Goal: Check status

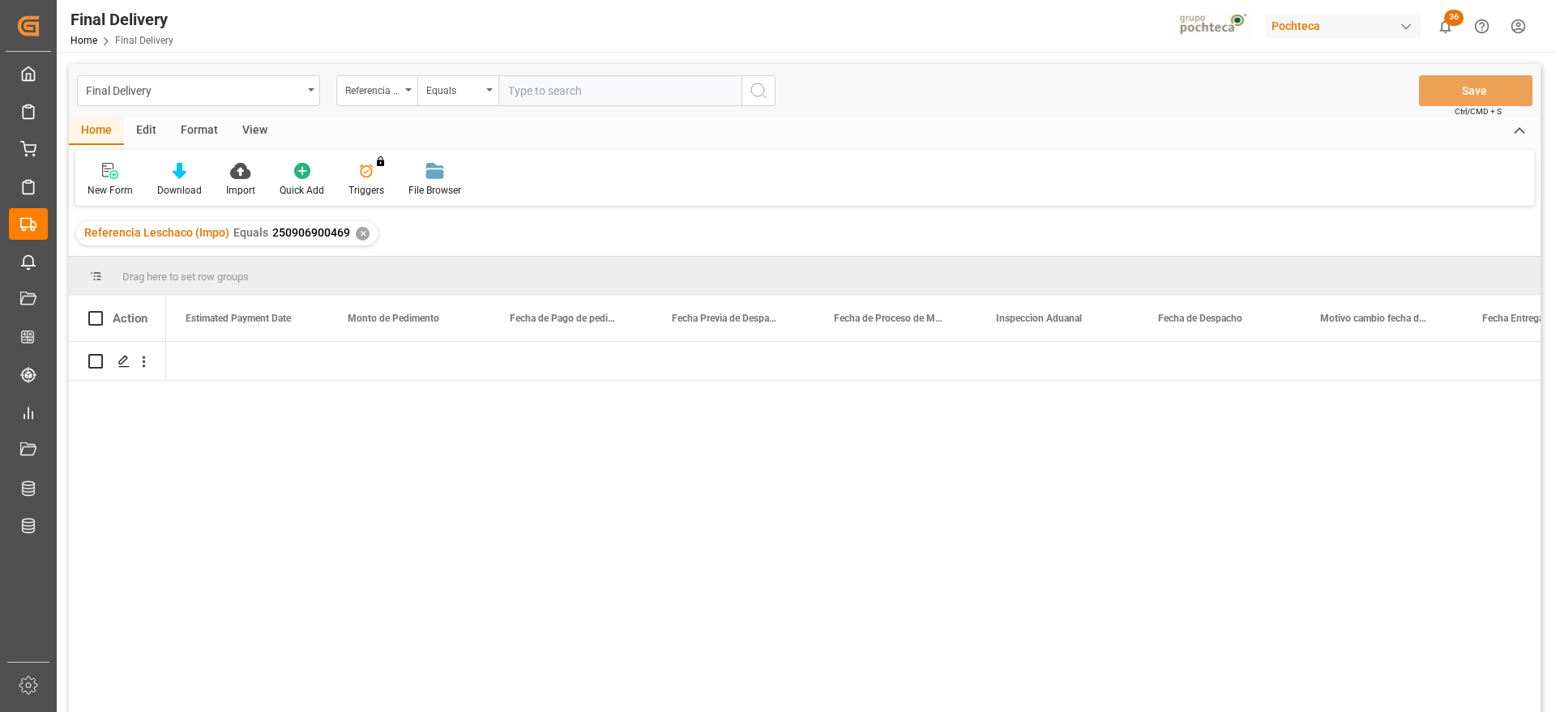
scroll to position [0, 3890]
click at [357, 234] on div "✕" at bounding box center [363, 234] width 14 height 14
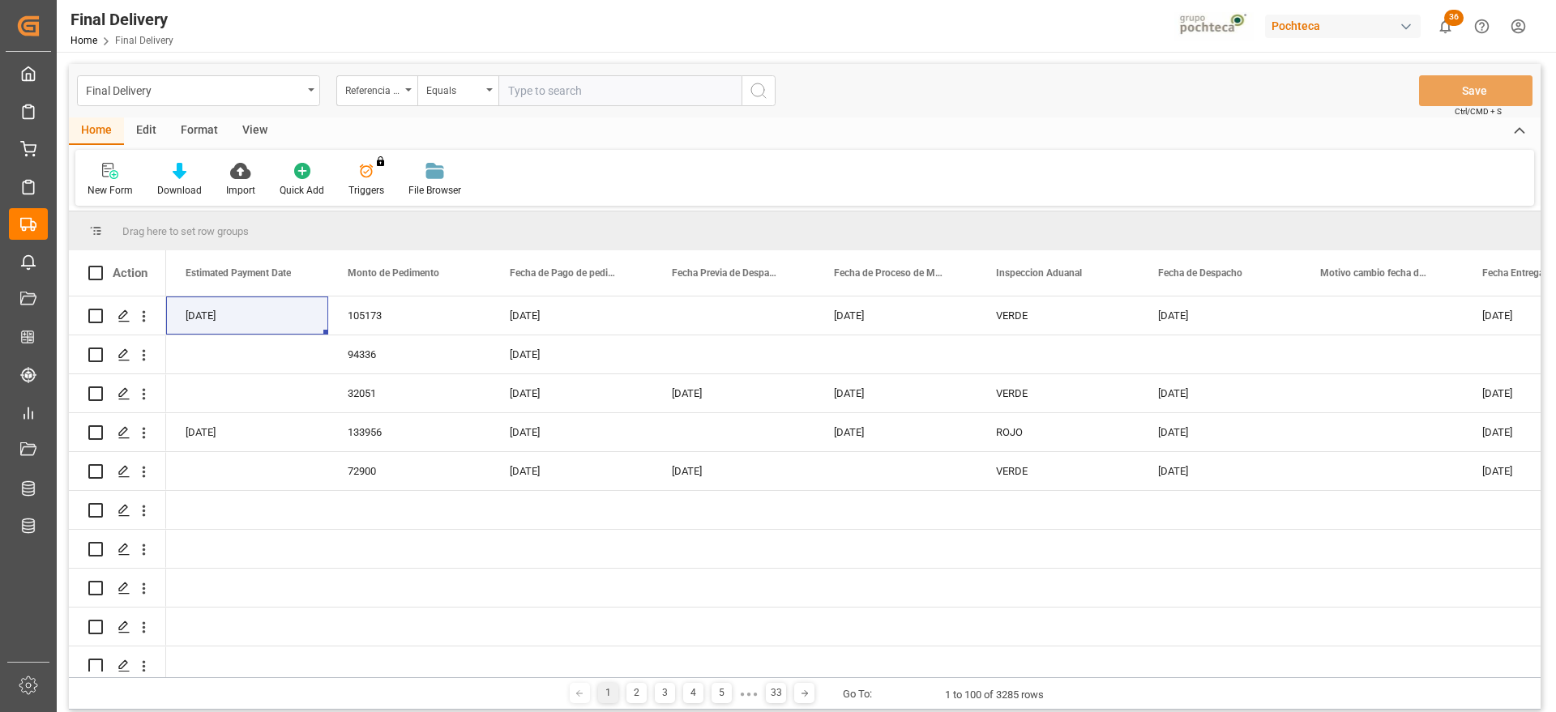
click at [250, 119] on div "View" at bounding box center [254, 132] width 49 height 28
click at [179, 165] on icon at bounding box center [184, 171] width 16 height 16
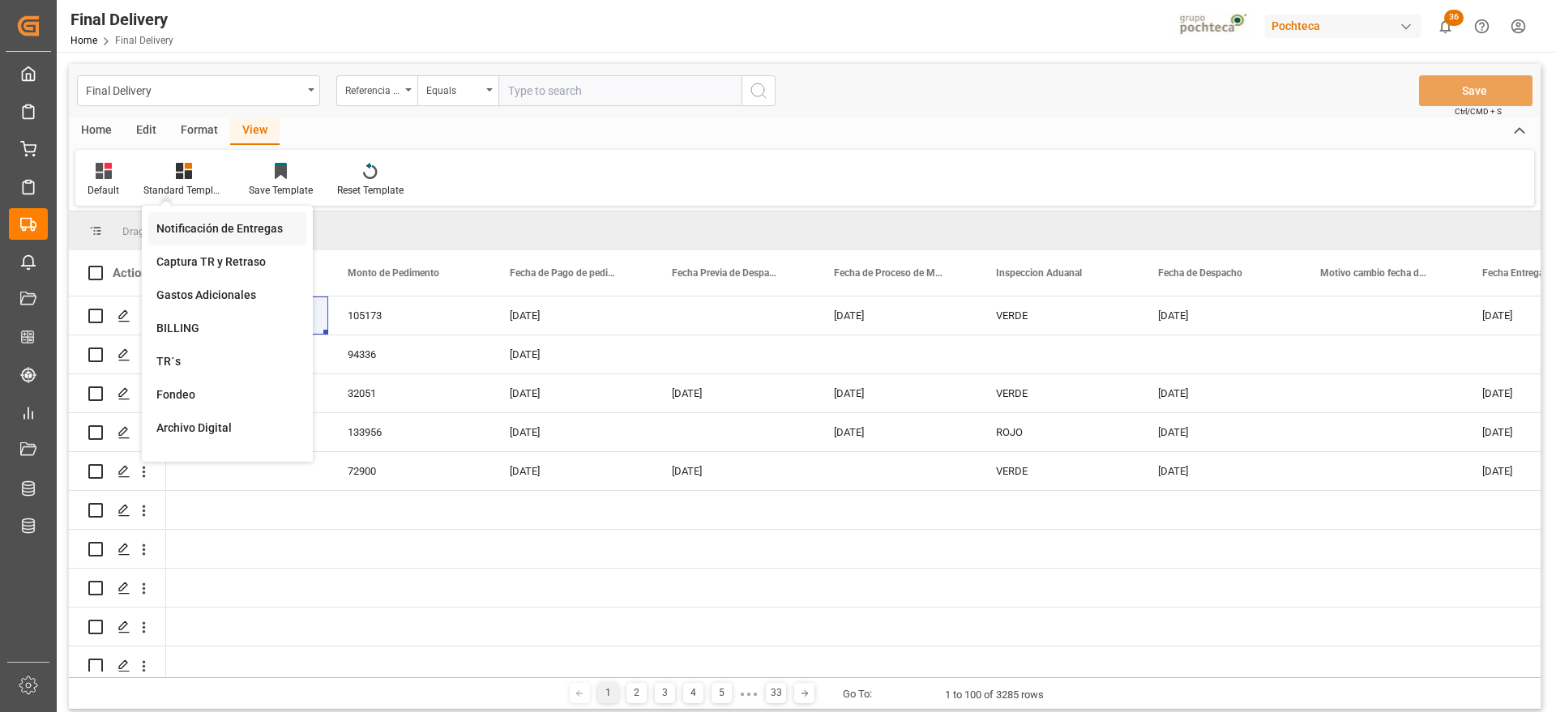
click at [223, 222] on div "Notificación de Entregas" at bounding box center [227, 228] width 142 height 17
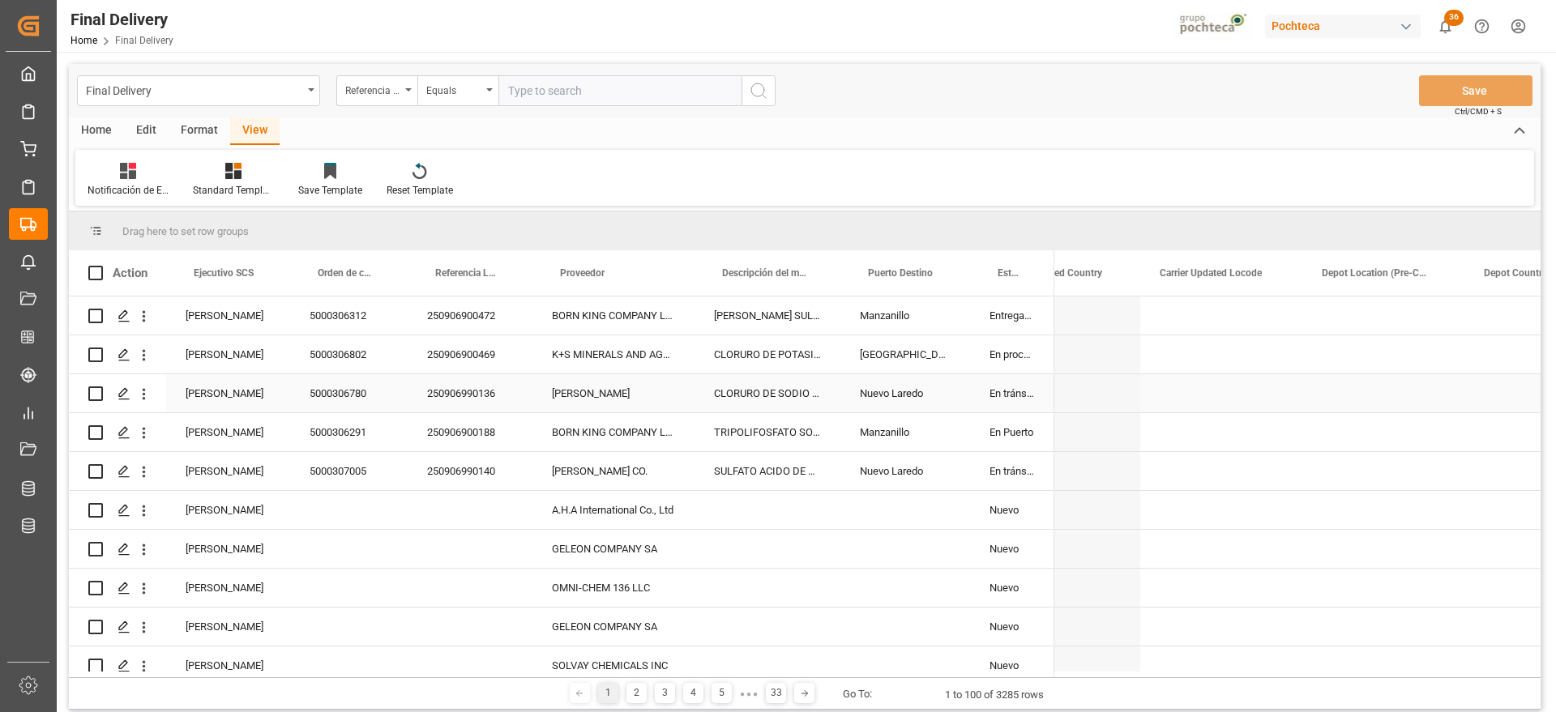
click at [807, 380] on div "CLORURO DE SODIO USP HUT 22.68 KG SAC TR" at bounding box center [768, 393] width 146 height 38
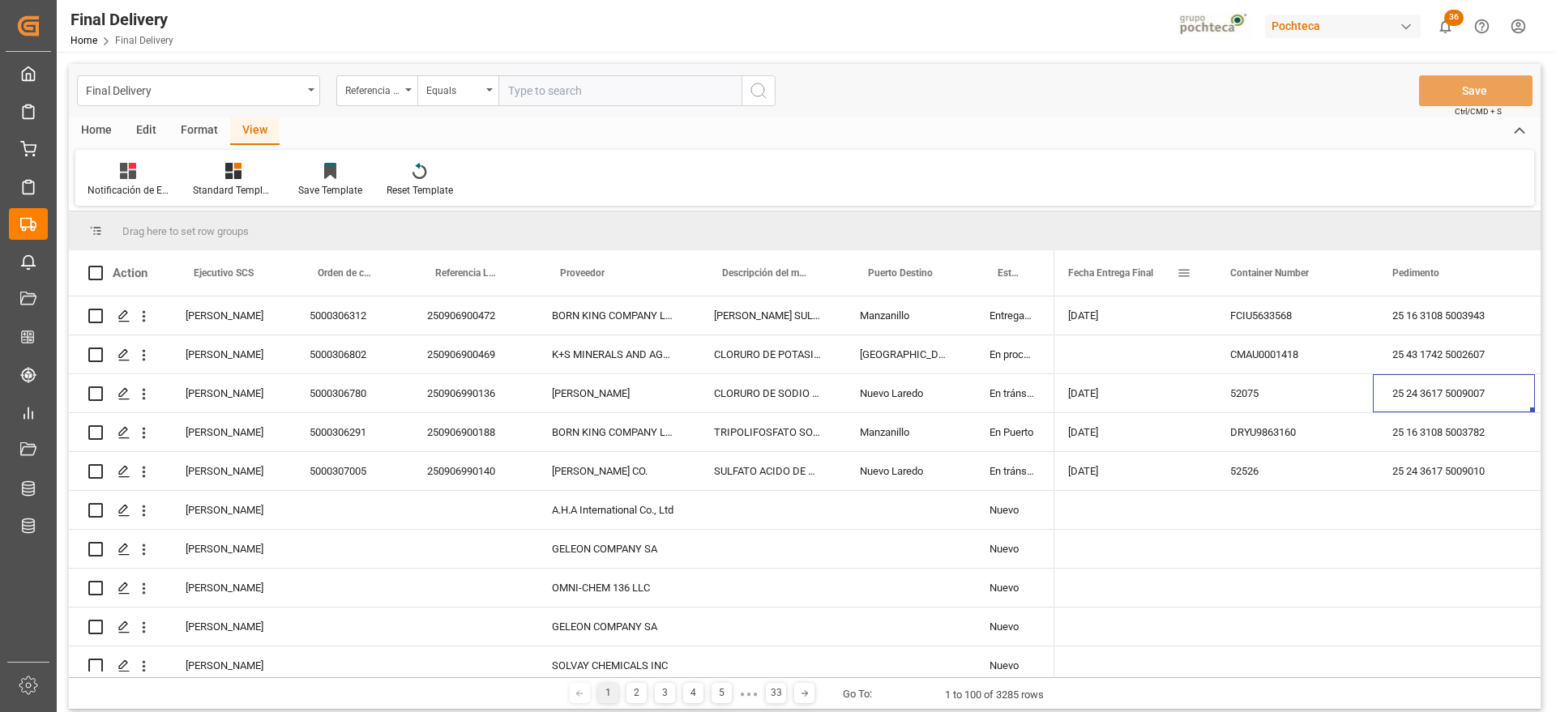
click at [1184, 272] on span at bounding box center [1184, 273] width 15 height 15
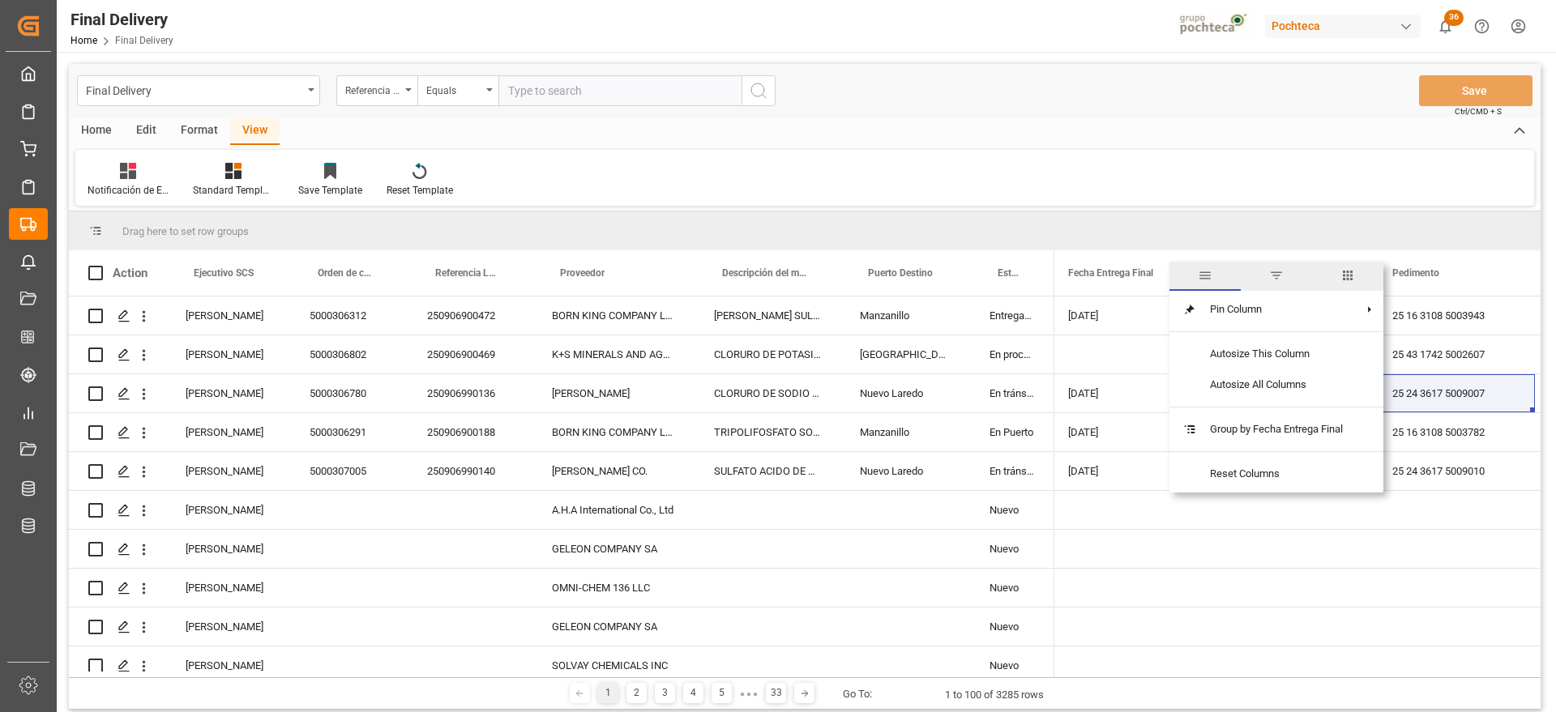
click at [1276, 272] on span "filter" at bounding box center [1276, 275] width 15 height 15
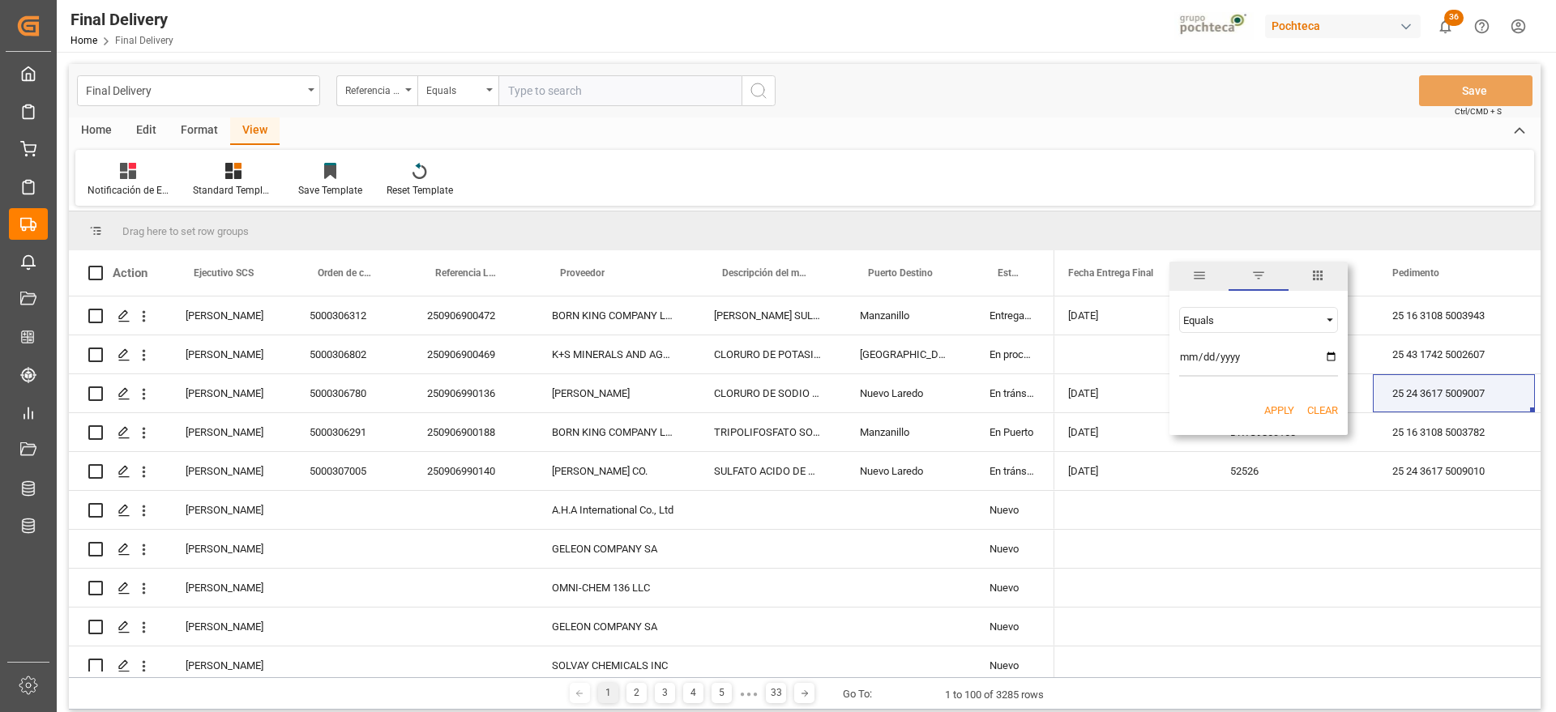
click at [1332, 352] on input "date" at bounding box center [1258, 360] width 159 height 32
type input "[DATE]"
click at [1273, 400] on div "Apply Clear" at bounding box center [1258, 411] width 178 height 42
click at [1277, 413] on button "Apply" at bounding box center [1279, 411] width 30 height 16
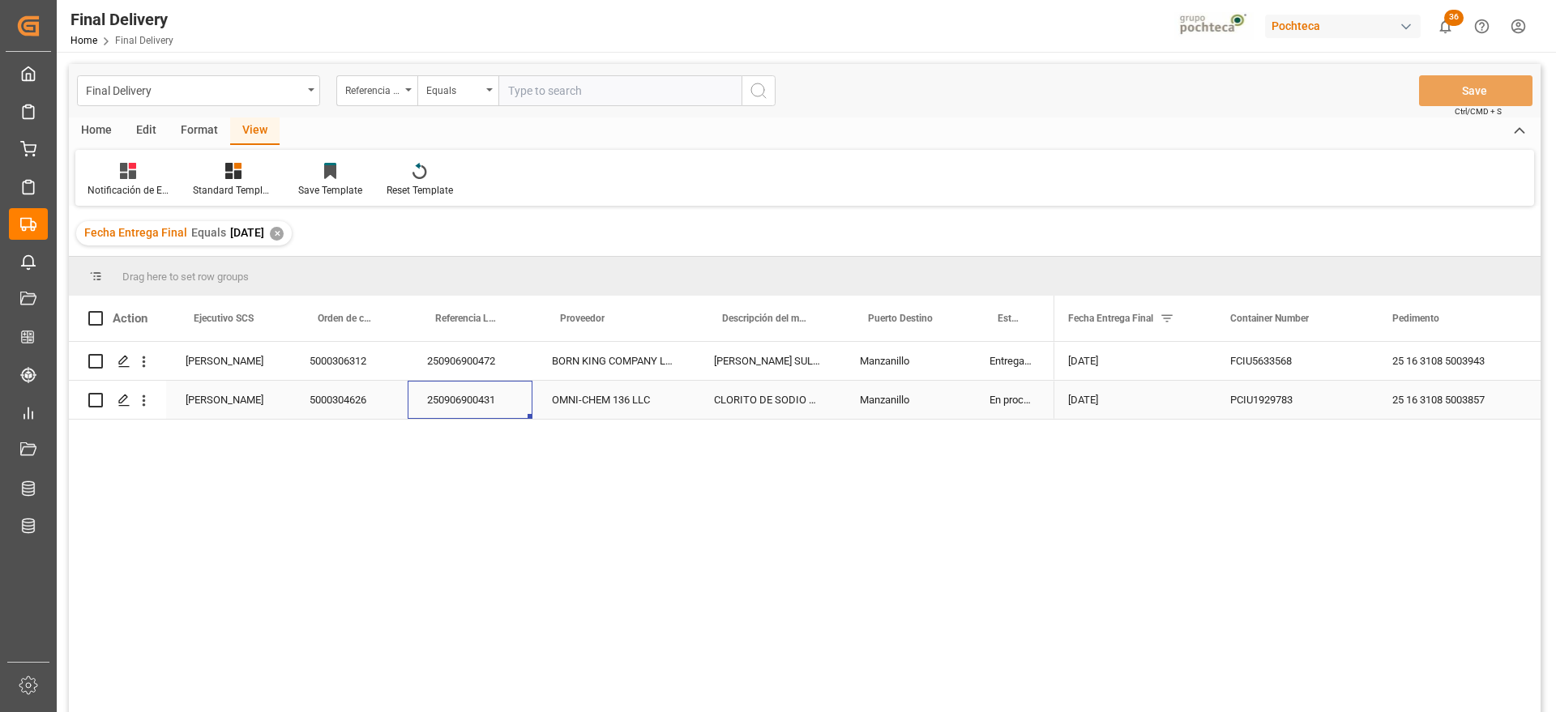
click at [523, 406] on div "250906900431" at bounding box center [470, 400] width 125 height 38
click at [891, 384] on div "Manzanillo" at bounding box center [905, 400] width 130 height 38
click at [1198, 366] on div "[DATE]" at bounding box center [1130, 361] width 162 height 38
click at [126, 361] on icon "Press SPACE to select this row." at bounding box center [124, 361] width 13 height 13
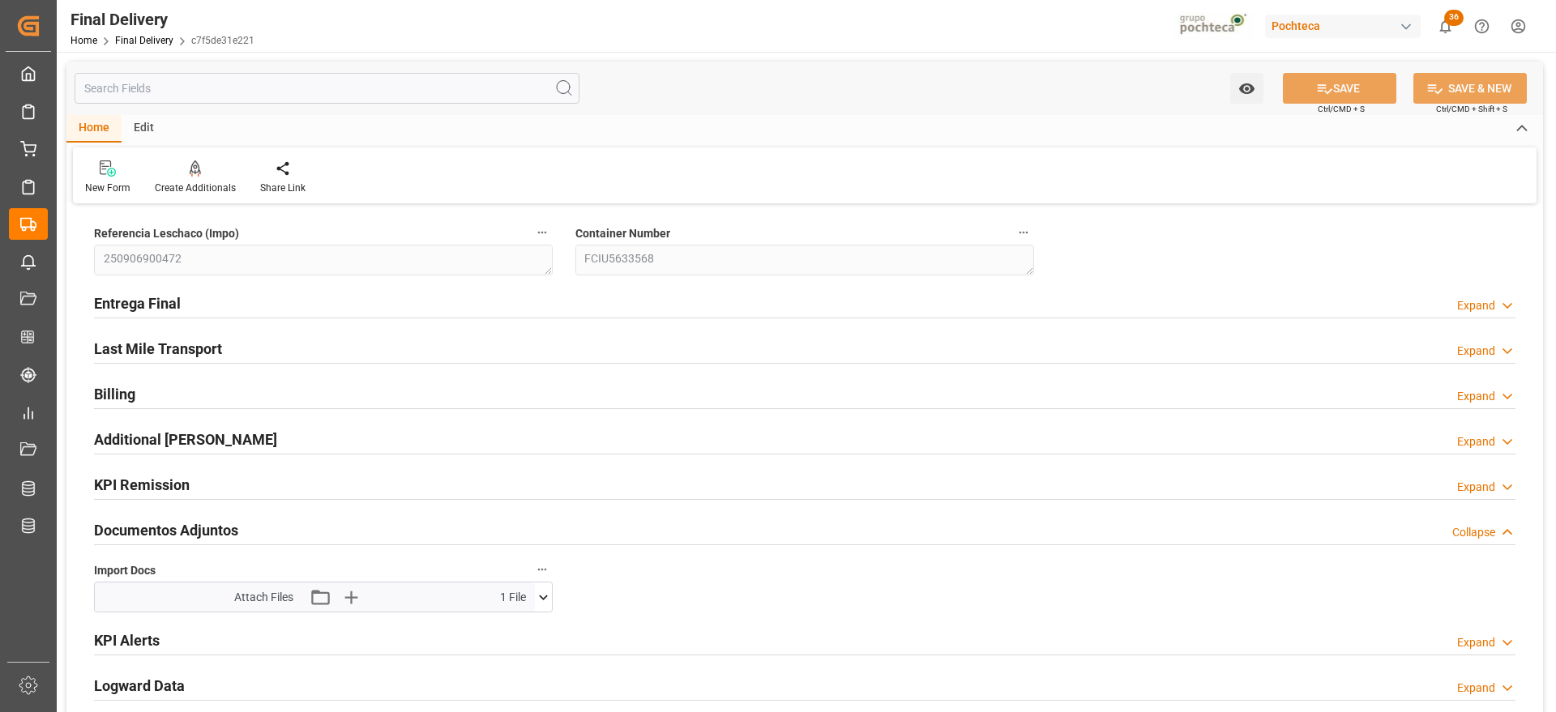
scroll to position [304, 0]
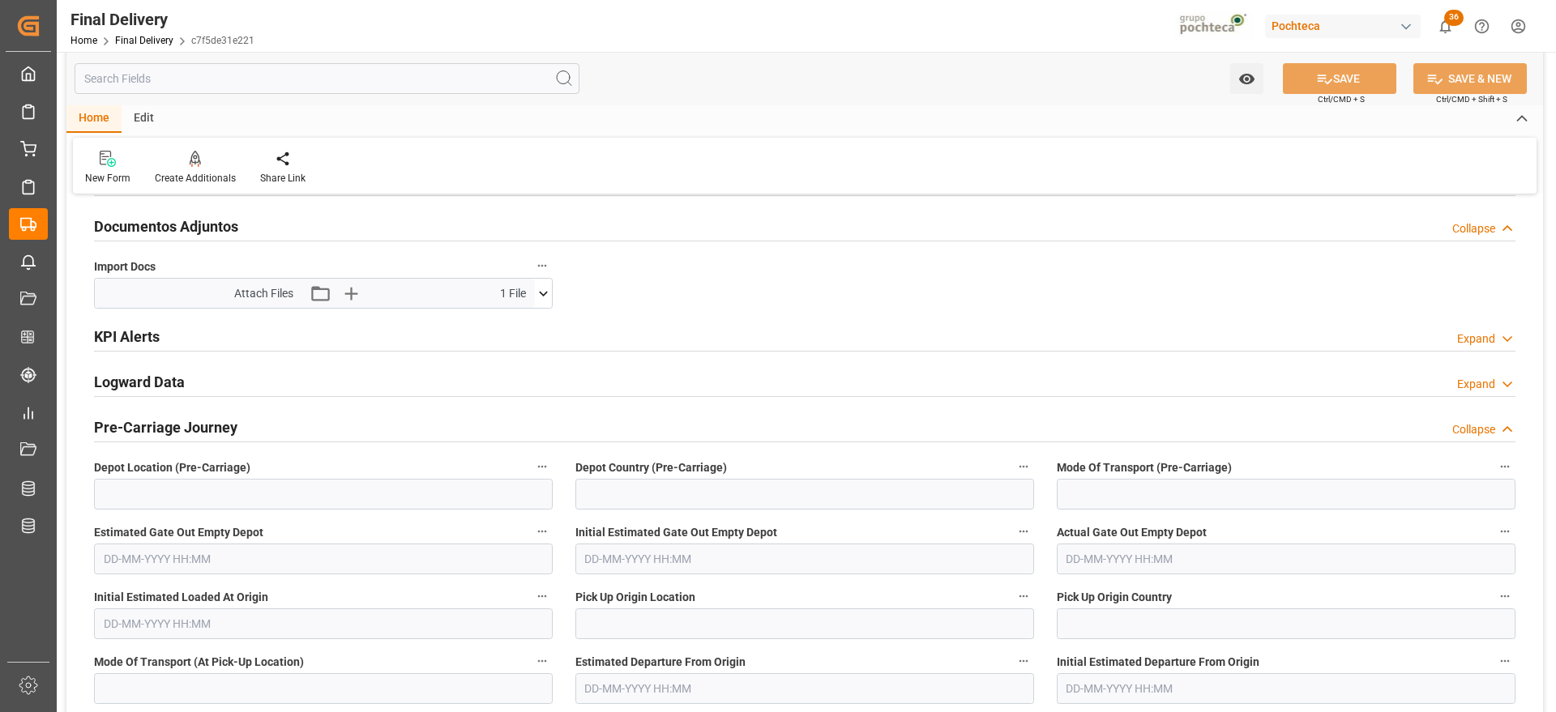
click at [547, 294] on icon at bounding box center [543, 293] width 17 height 17
click at [541, 286] on icon at bounding box center [543, 293] width 17 height 17
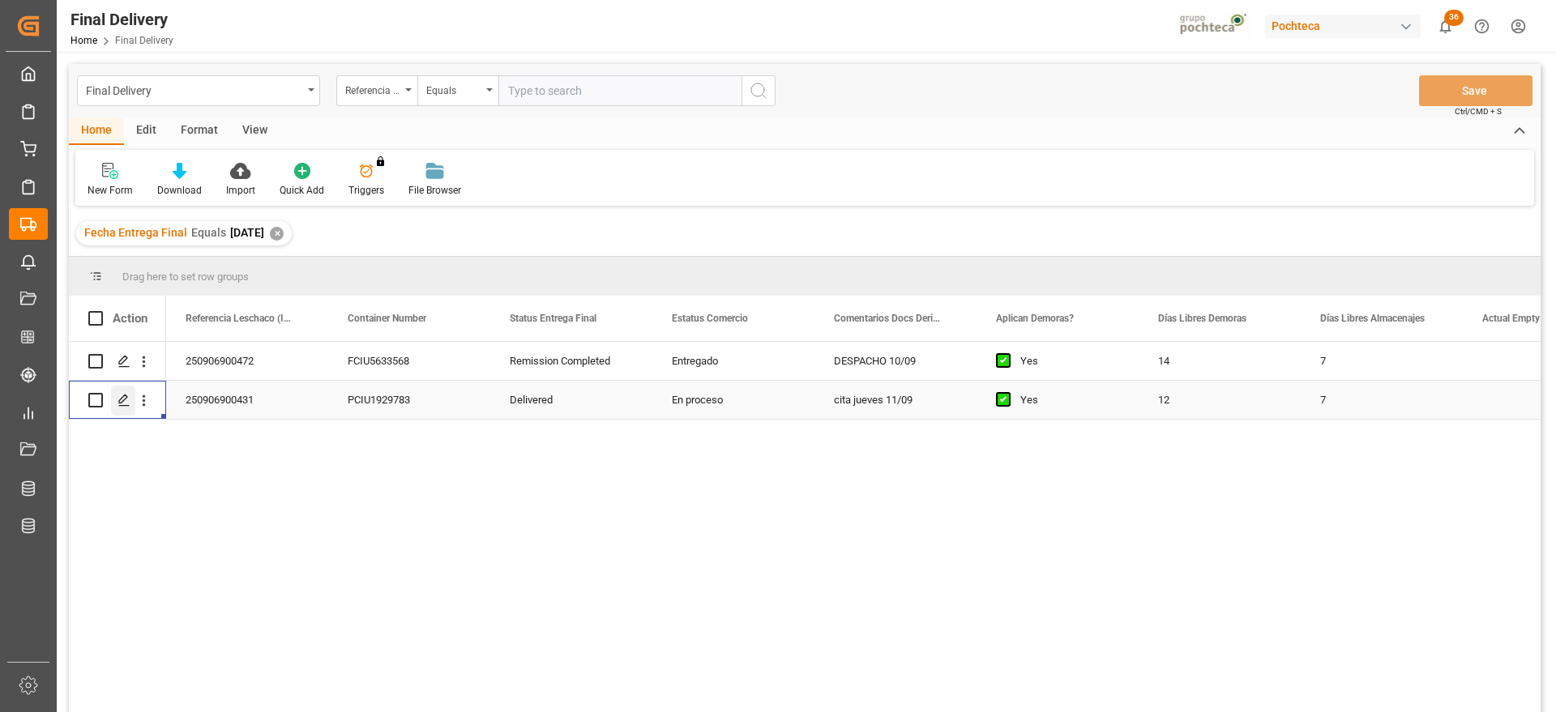
click at [118, 400] on icon "Press SPACE to select this row." at bounding box center [124, 400] width 13 height 13
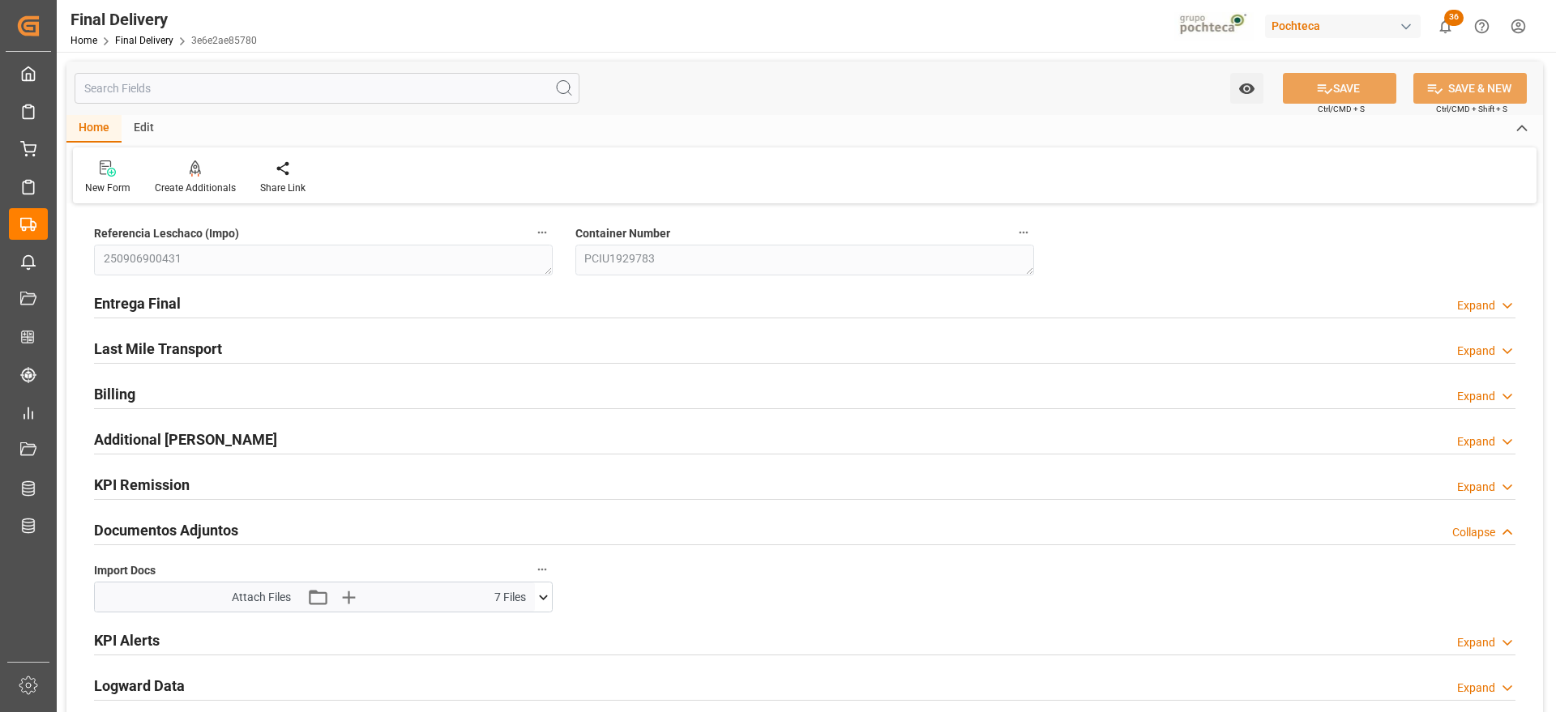
scroll to position [101, 0]
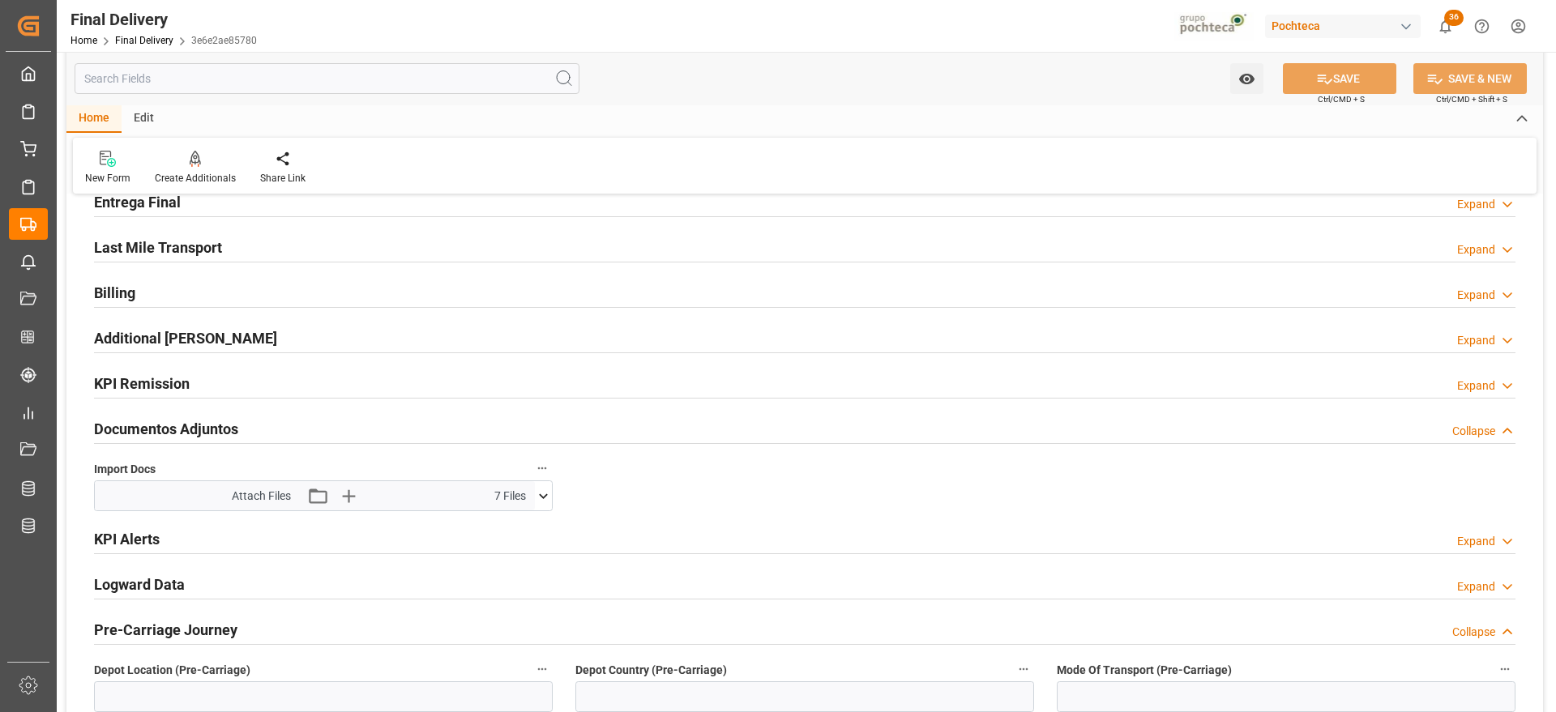
click at [542, 497] on icon at bounding box center [543, 496] width 9 height 5
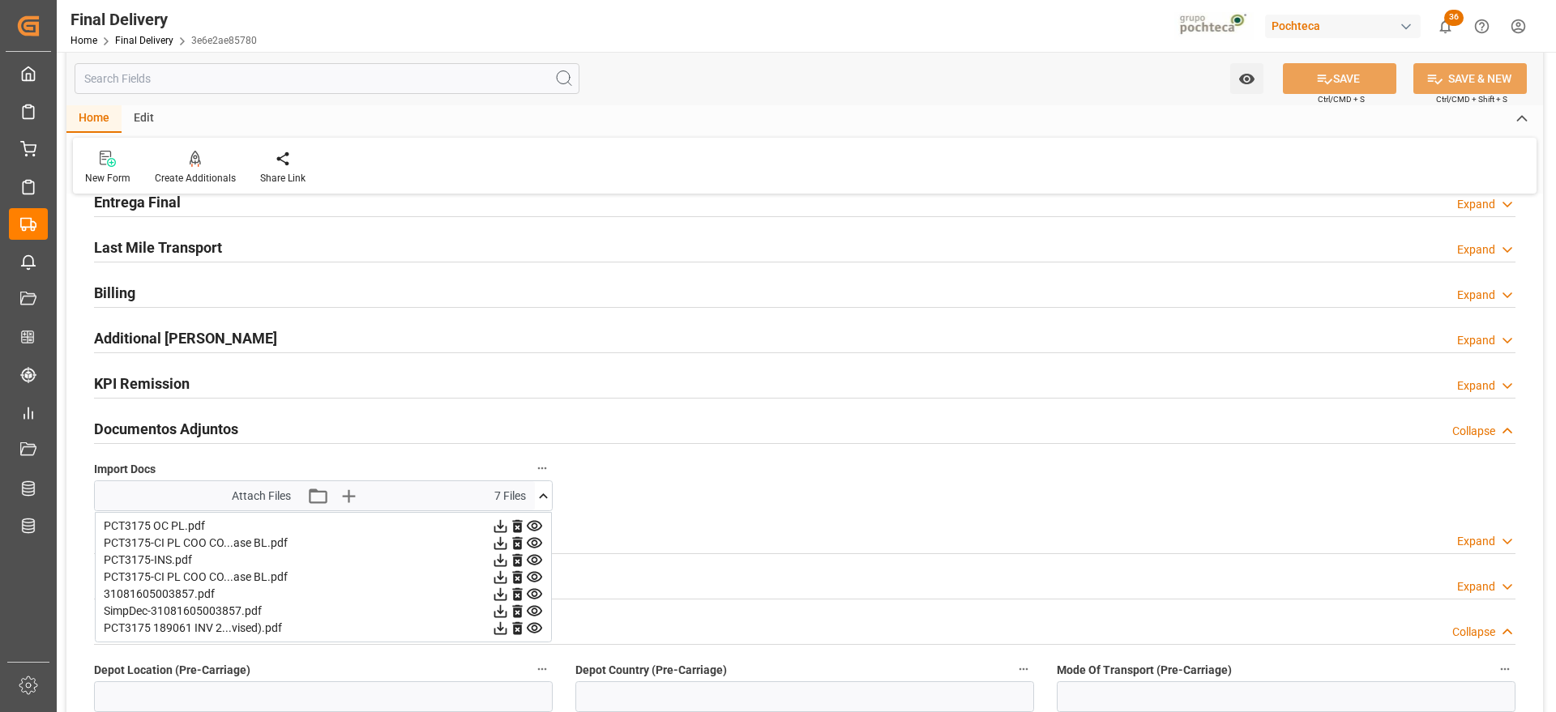
click at [542, 497] on icon at bounding box center [543, 496] width 17 height 17
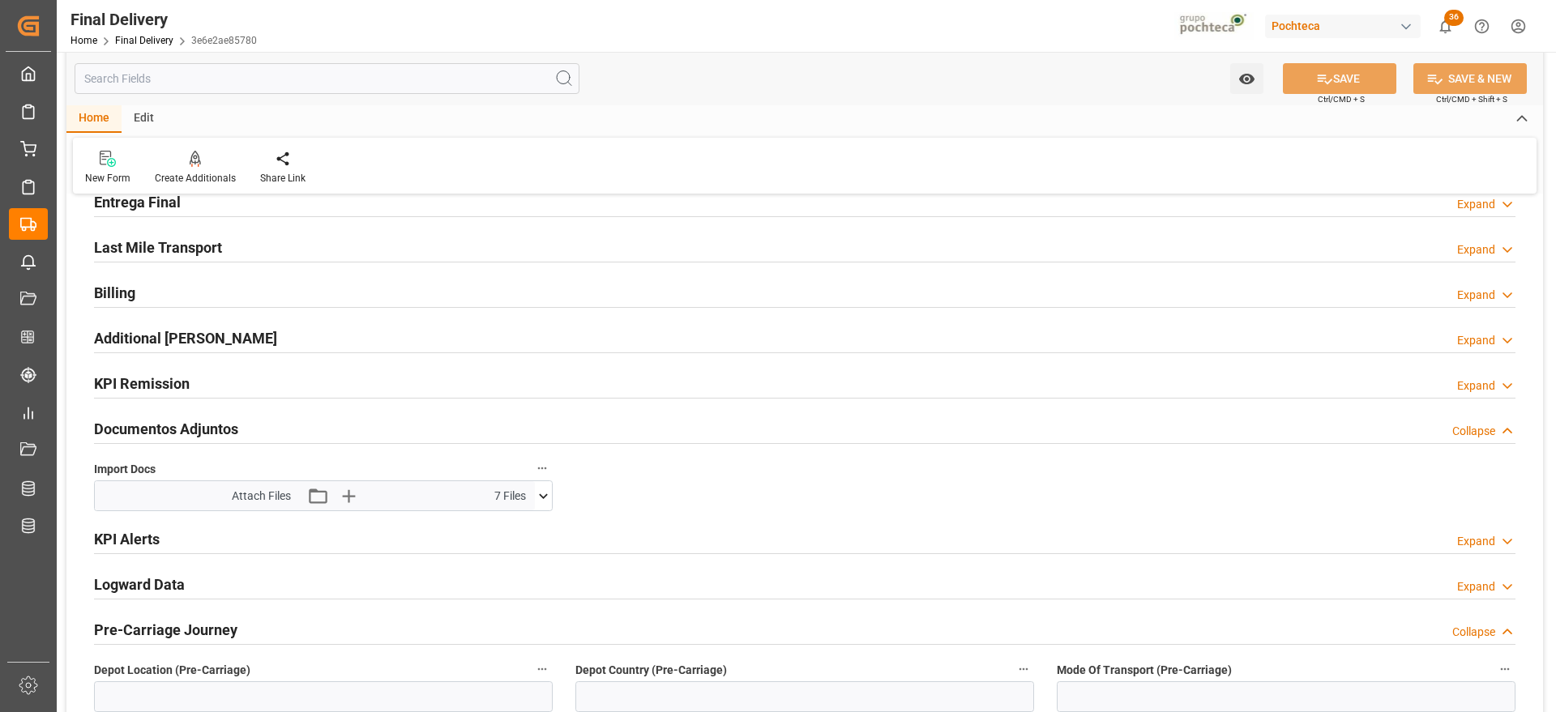
click at [930, 524] on div "KPI Alerts Expand" at bounding box center [805, 538] width 1422 height 31
